Goal: Task Accomplishment & Management: Manage account settings

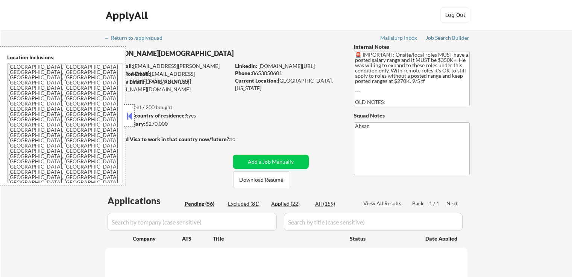
scroll to position [75, 0]
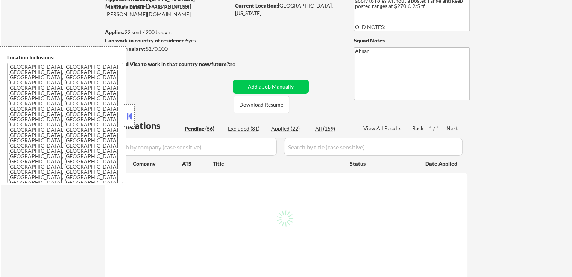
select select ""pending""
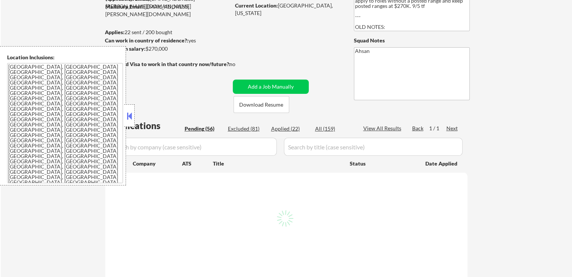
select select ""pending""
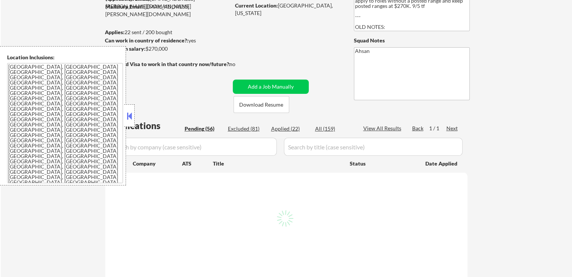
select select ""pending""
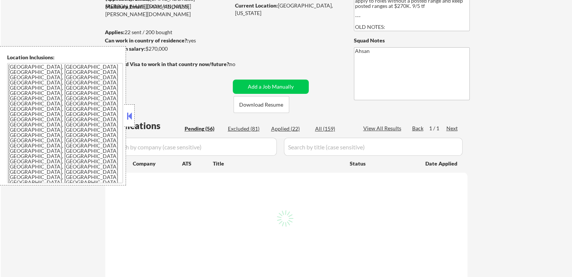
select select ""pending""
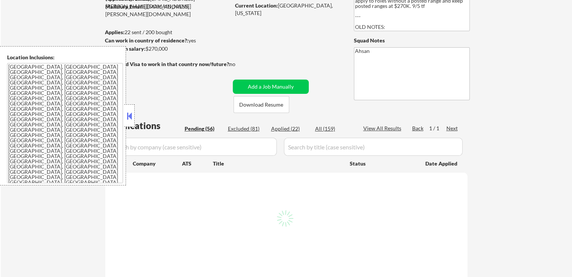
select select ""pending""
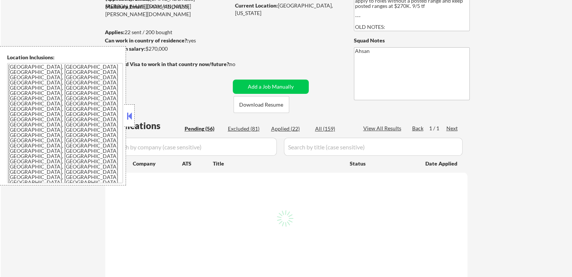
select select ""pending""
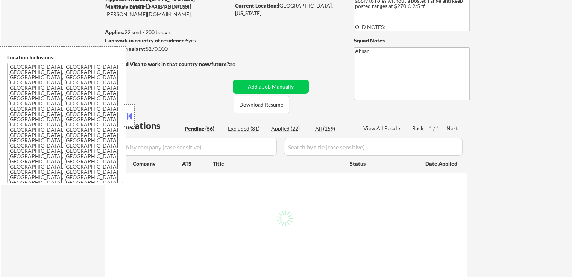
select select ""pending""
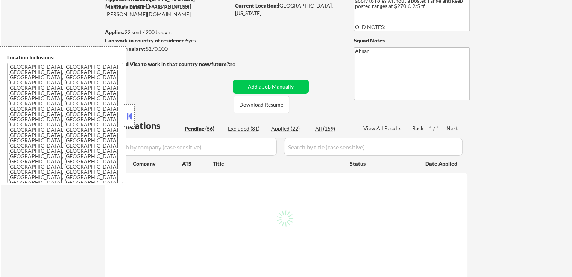
select select ""pending""
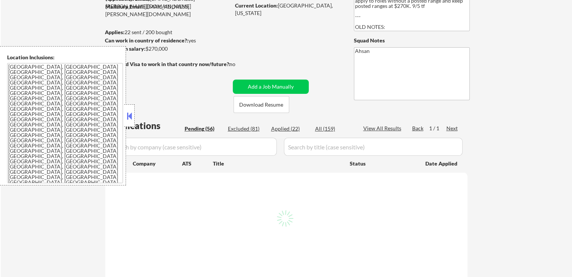
select select ""pending""
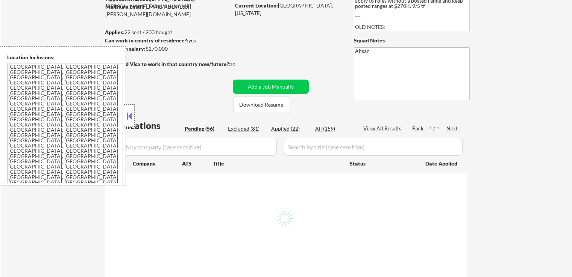
select select ""pending""
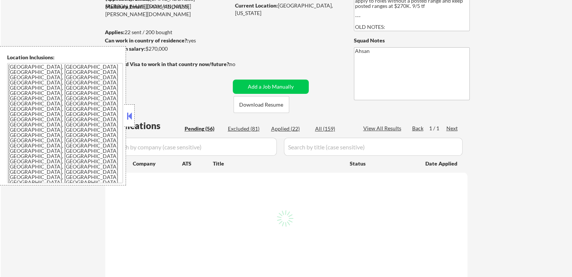
select select ""pending""
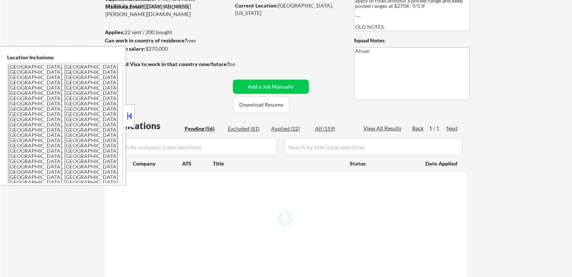
select select ""pending""
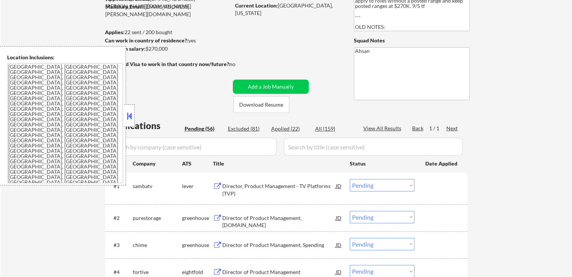
click at [221, 186] on button at bounding box center [217, 186] width 9 height 7
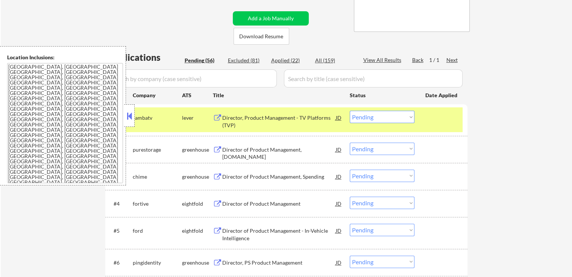
scroll to position [188, 0]
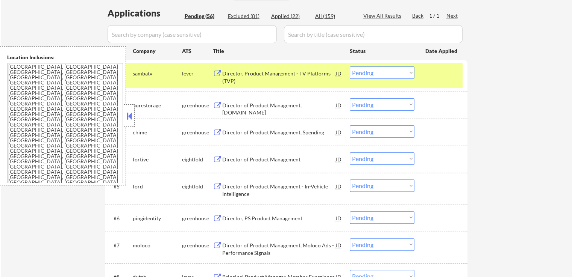
click at [365, 74] on select "Choose an option... Pending Applied Excluded (Questions) Excluded (Expired) Exc…" at bounding box center [381, 73] width 65 height 12
click at [349, 67] on select "Choose an option... Pending Applied Excluded (Questions) Excluded (Expired) Exc…" at bounding box center [381, 73] width 65 height 12
click at [246, 104] on div "Director of Product Management, [DOMAIN_NAME]" at bounding box center [278, 109] width 113 height 15
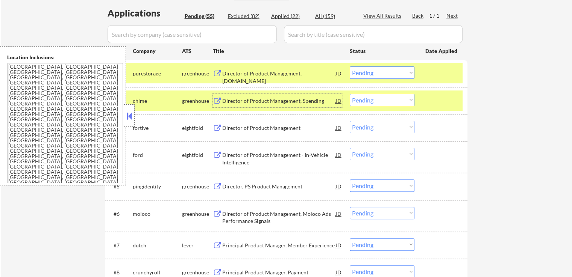
click at [380, 74] on select "Choose an option... Pending Applied Excluded (Questions) Excluded (Expired) Exc…" at bounding box center [381, 73] width 65 height 12
click at [349, 67] on select "Choose an option... Pending Applied Excluded (Questions) Excluded (Expired) Exc…" at bounding box center [381, 73] width 65 height 12
click at [233, 103] on div "Director of Product Management, Spending" at bounding box center [278, 101] width 113 height 8
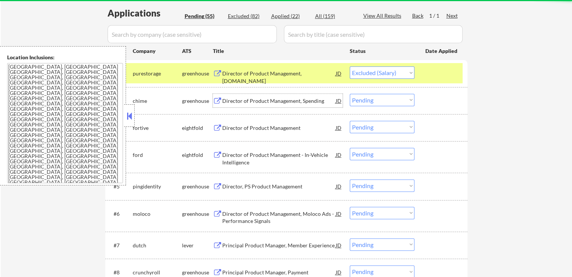
select select ""pending""
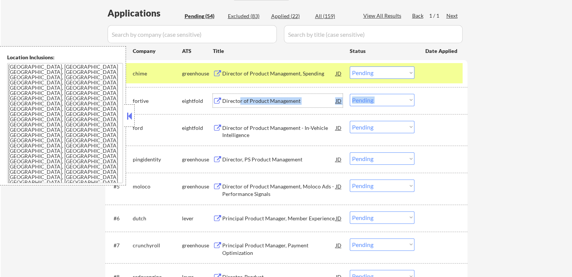
drag, startPoint x: 240, startPoint y: 98, endPoint x: 288, endPoint y: 87, distance: 49.7
click at [288, 87] on div "#2 fortive eightfold Director of Product Management JD Choose an option... Pend…" at bounding box center [286, 100] width 362 height 27
click at [230, 161] on div "Director, PS Product Management" at bounding box center [278, 160] width 113 height 8
